Goal: Check status: Check status

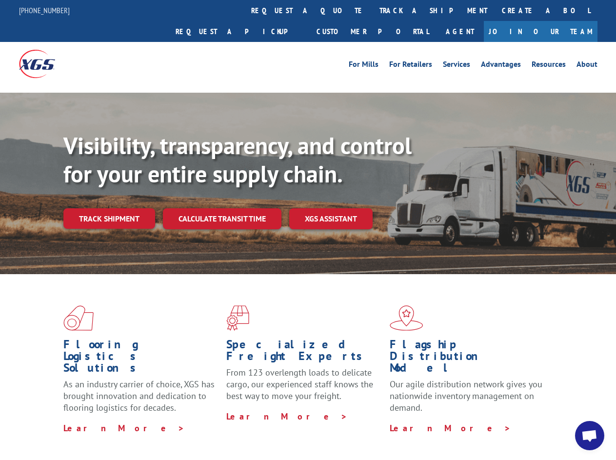
click at [308, 230] on div "Visibility, transparency, and control for your entire supply chain. Track shipm…" at bounding box center [339, 200] width 553 height 136
click at [372, 10] on link "track a shipment" at bounding box center [433, 10] width 122 height 21
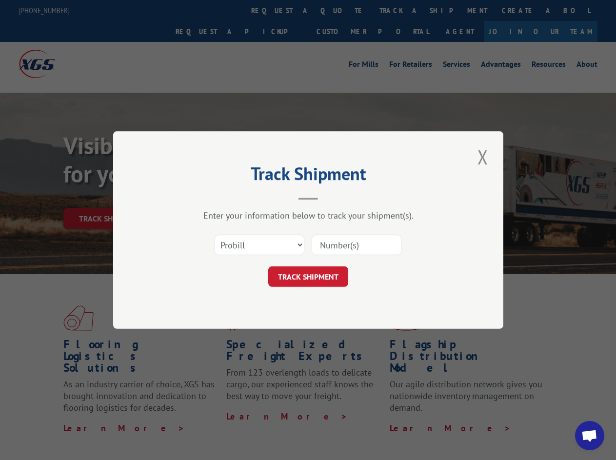
click at [340, 10] on div "Track Shipment Enter your information below to track your shipment(s). Select c…" at bounding box center [308, 230] width 616 height 460
click at [401, 10] on div "Track Shipment Enter your information below to track your shipment(s). Select c…" at bounding box center [308, 230] width 616 height 460
click at [109, 197] on div "Track Shipment Enter your information below to track your shipment(s). Select c…" at bounding box center [308, 230] width 616 height 460
click at [221, 197] on header "Track Shipment" at bounding box center [308, 183] width 293 height 33
click at [331, 197] on header "Track Shipment" at bounding box center [308, 183] width 293 height 33
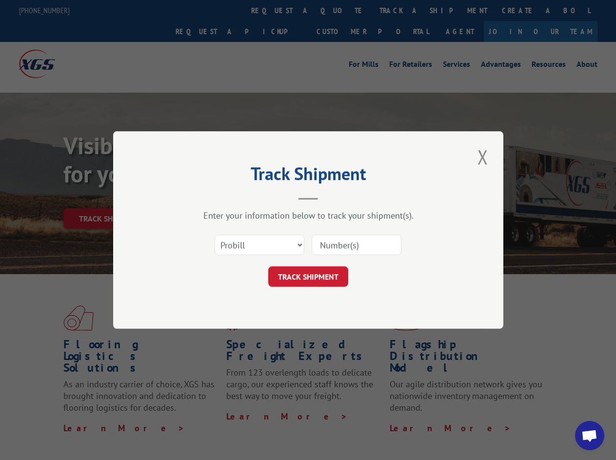
click at [590, 436] on span "Open chat" at bounding box center [589, 437] width 16 height 14
